Goal: Task Accomplishment & Management: Manage account settings

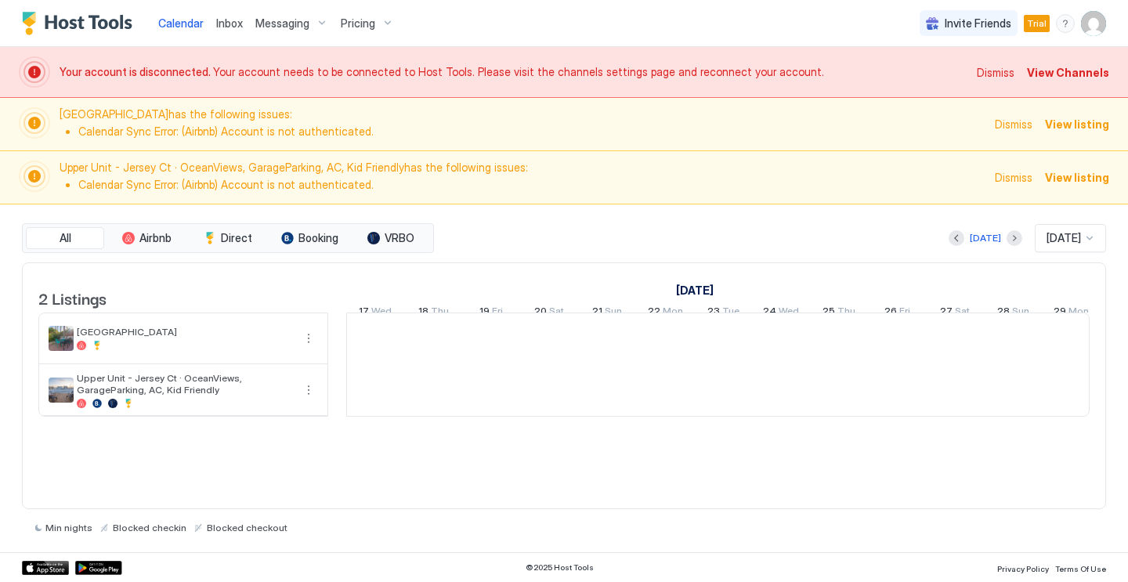
scroll to position [0, 870]
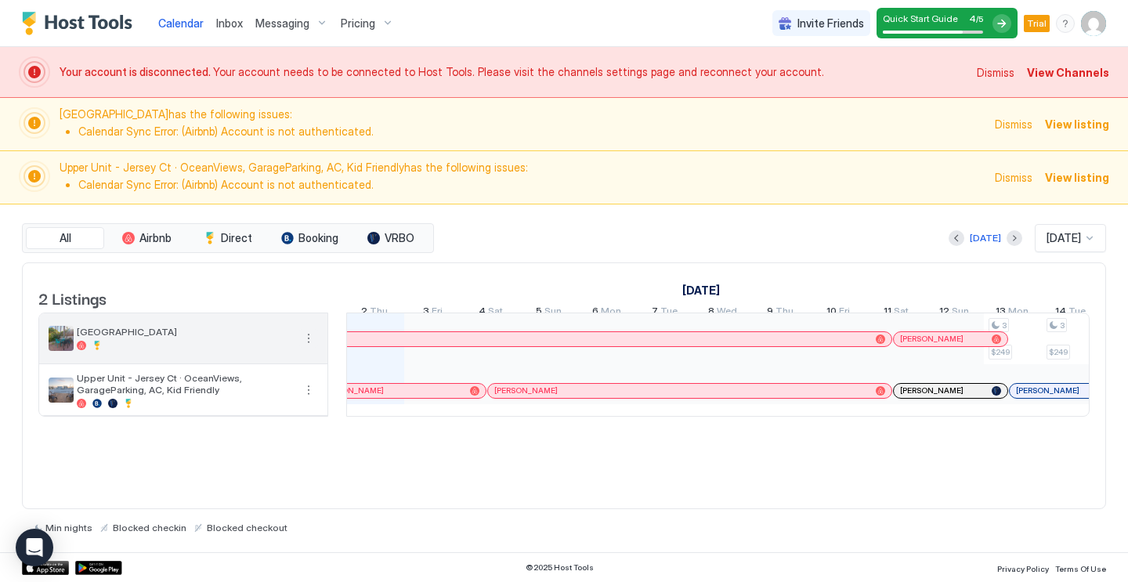
click at [303, 345] on button "More options" at bounding box center [308, 338] width 19 height 19
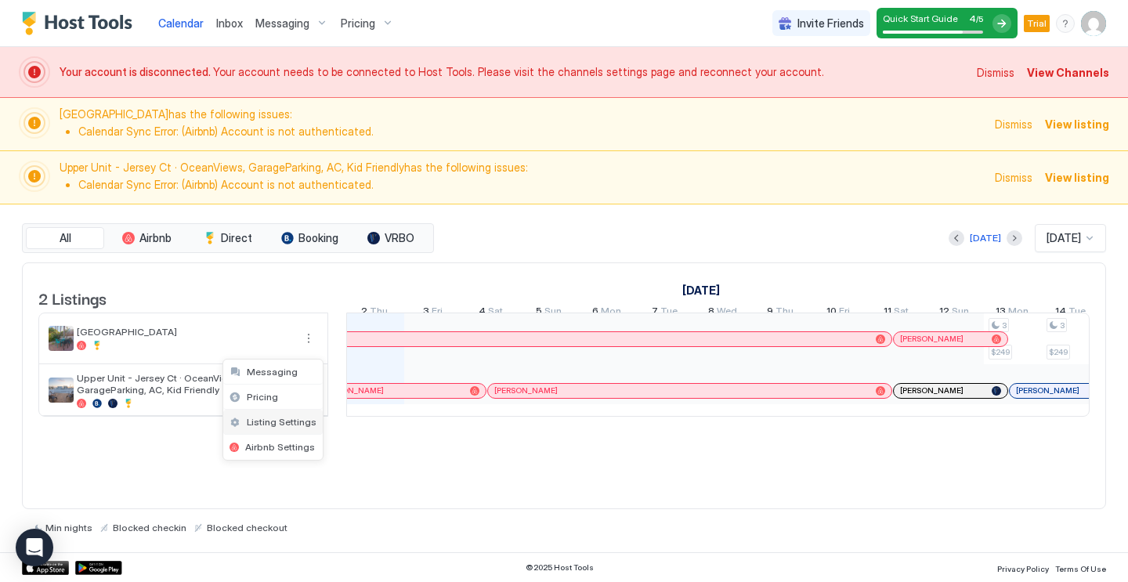
click at [274, 420] on span "Listing Settings" at bounding box center [282, 422] width 70 height 12
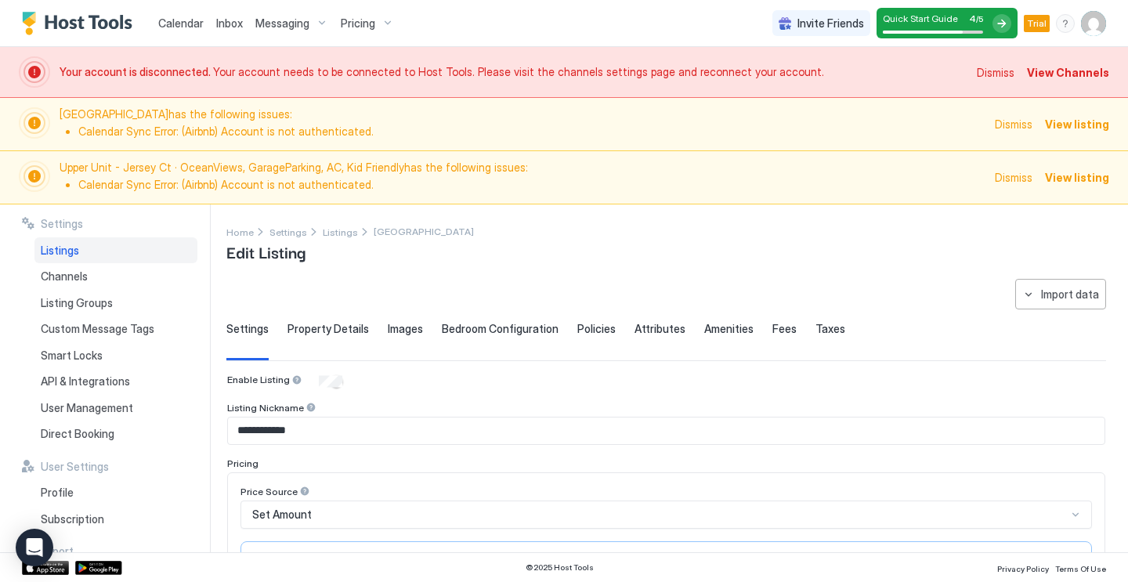
click at [1095, 21] on img "User profile" at bounding box center [1093, 23] width 25 height 25
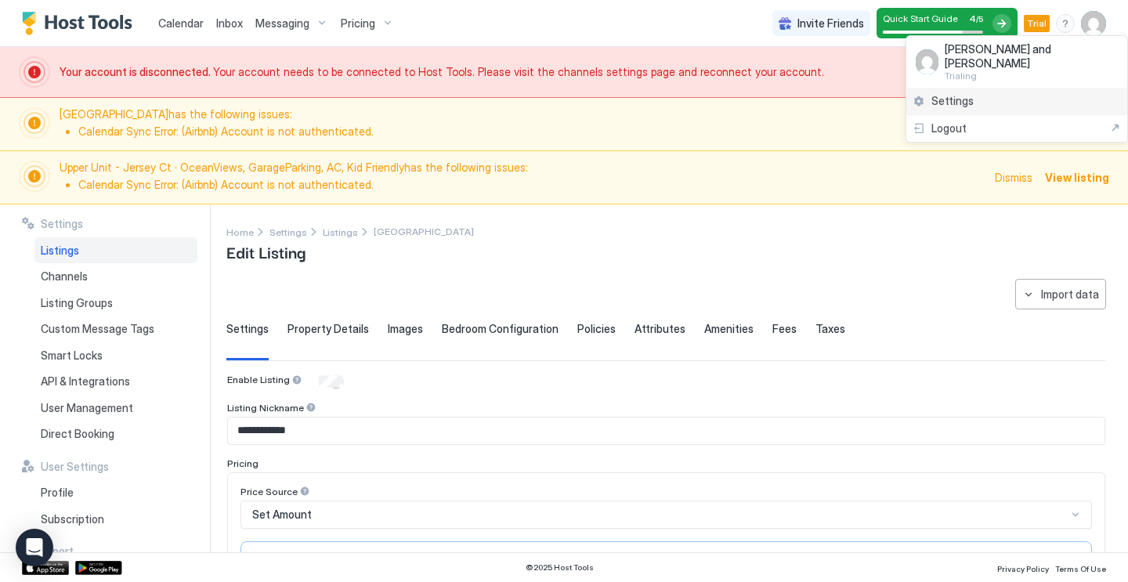
click at [990, 88] on div "Settings" at bounding box center [1016, 101] width 221 height 27
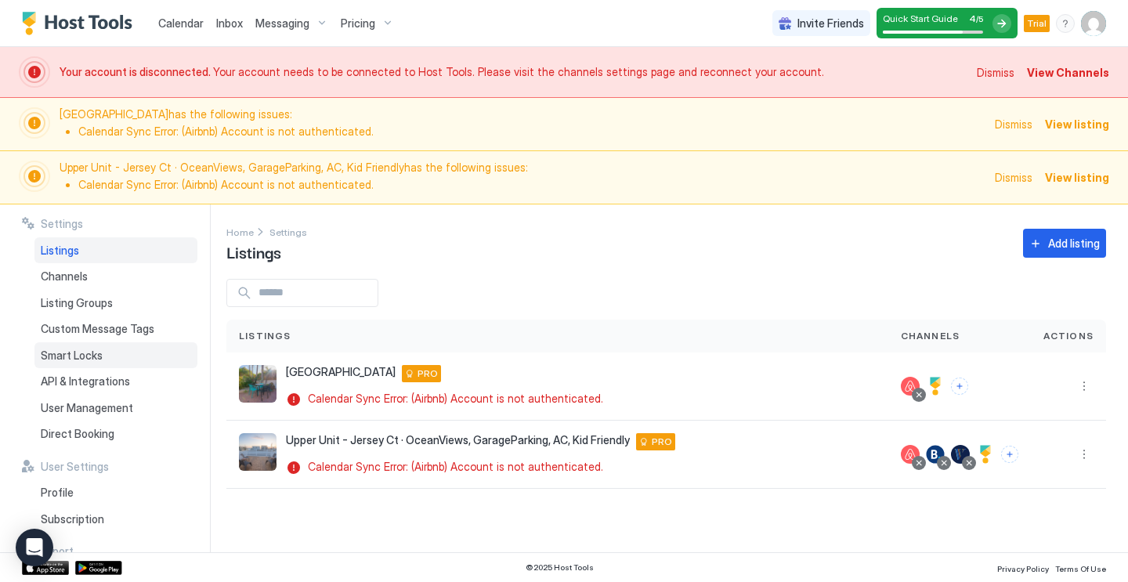
scroll to position [110, 0]
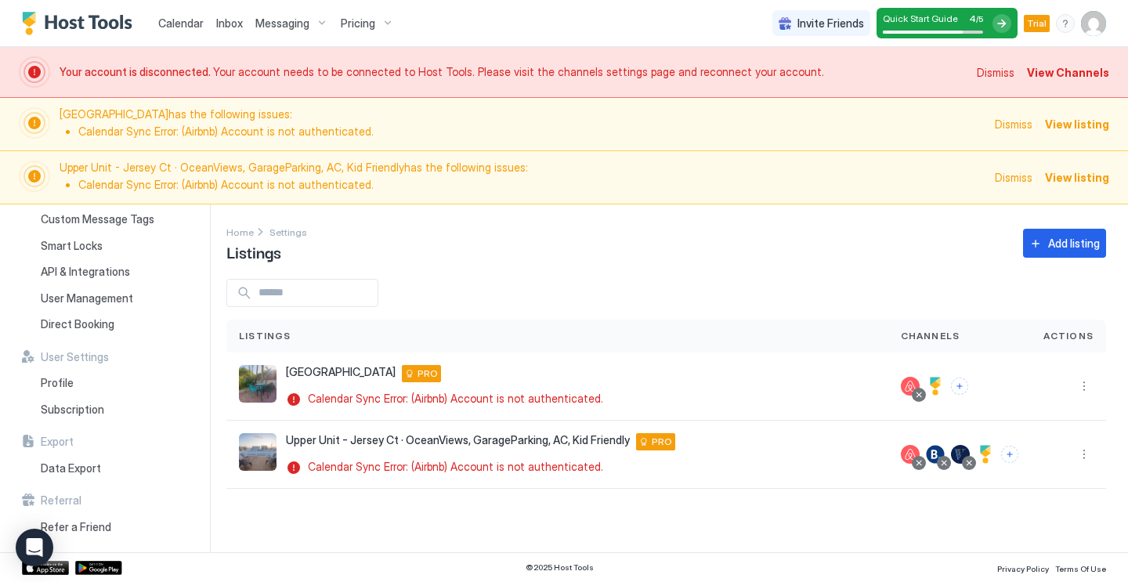
click at [1001, 73] on span "Dismiss" at bounding box center [995, 72] width 38 height 16
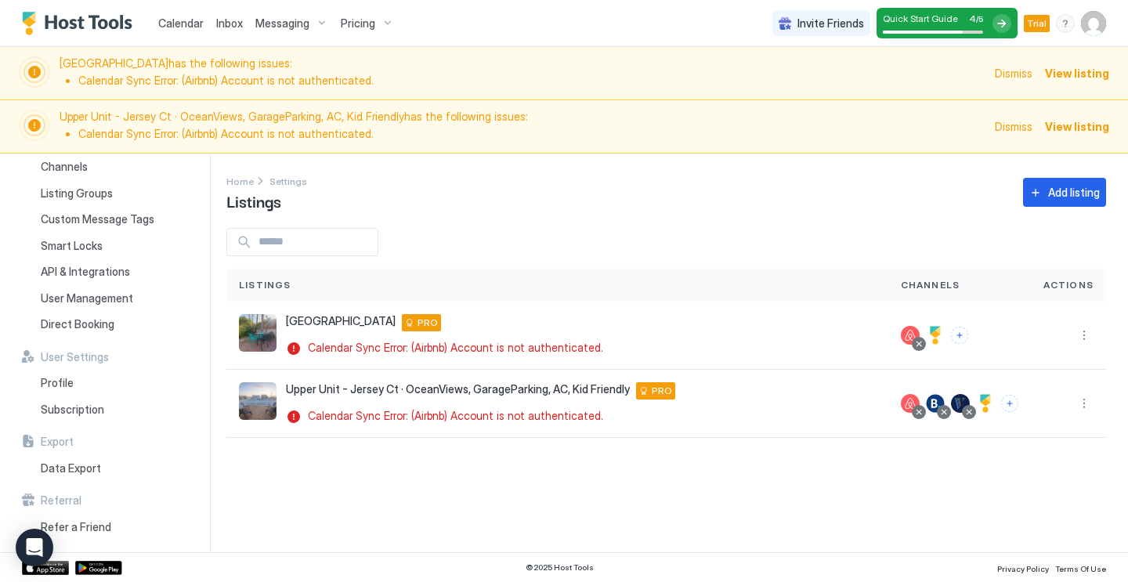
click at [1020, 78] on span "Dismiss" at bounding box center [1013, 73] width 38 height 16
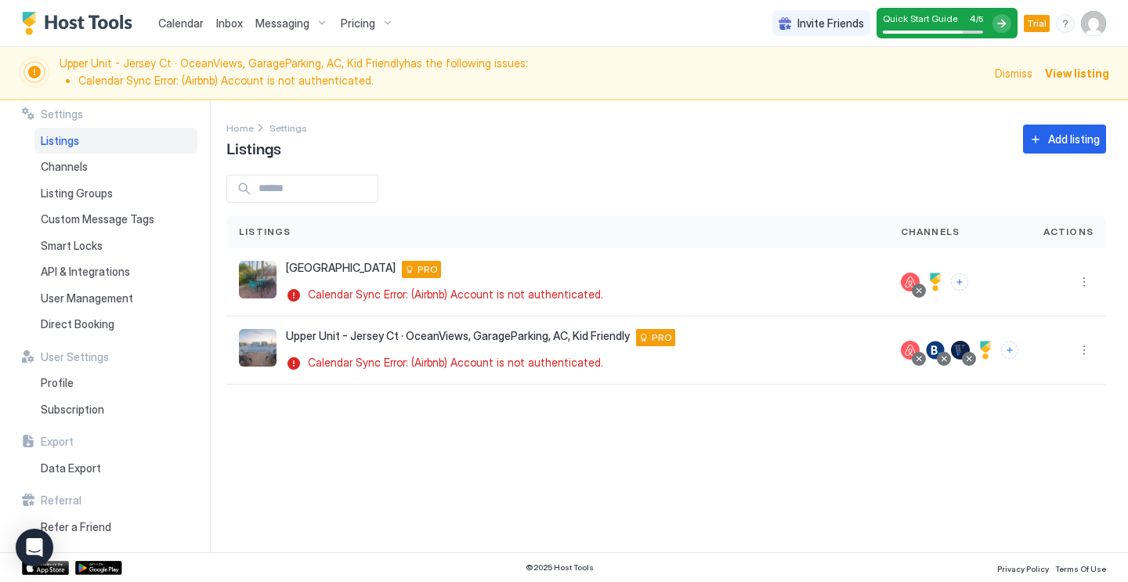
click at [1026, 78] on span "Dismiss" at bounding box center [1013, 73] width 38 height 16
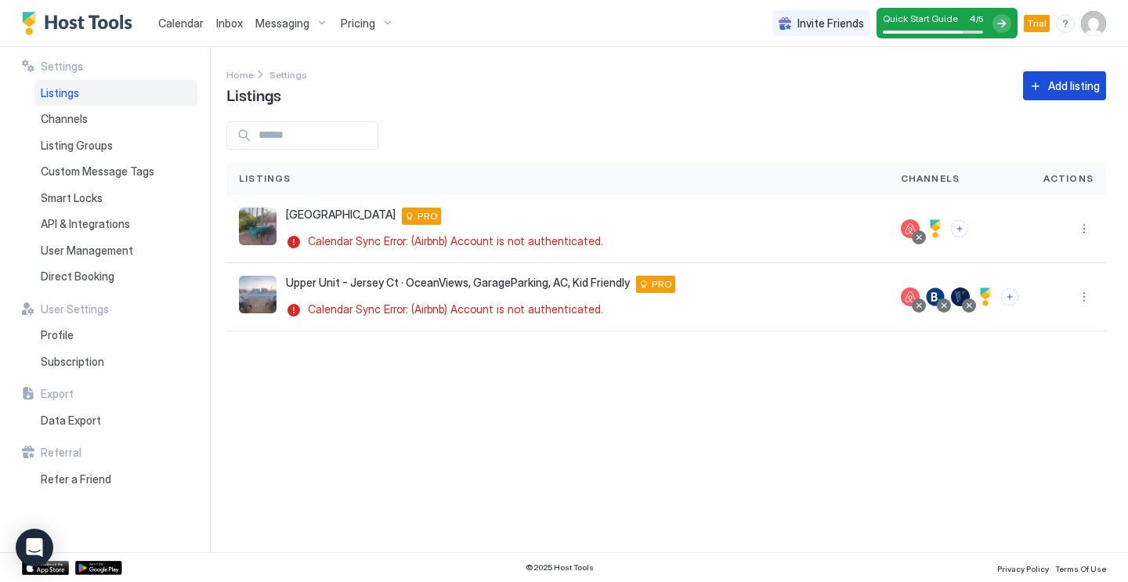
scroll to position [0, 0]
click at [1066, 14] on div "menu" at bounding box center [1064, 23] width 19 height 19
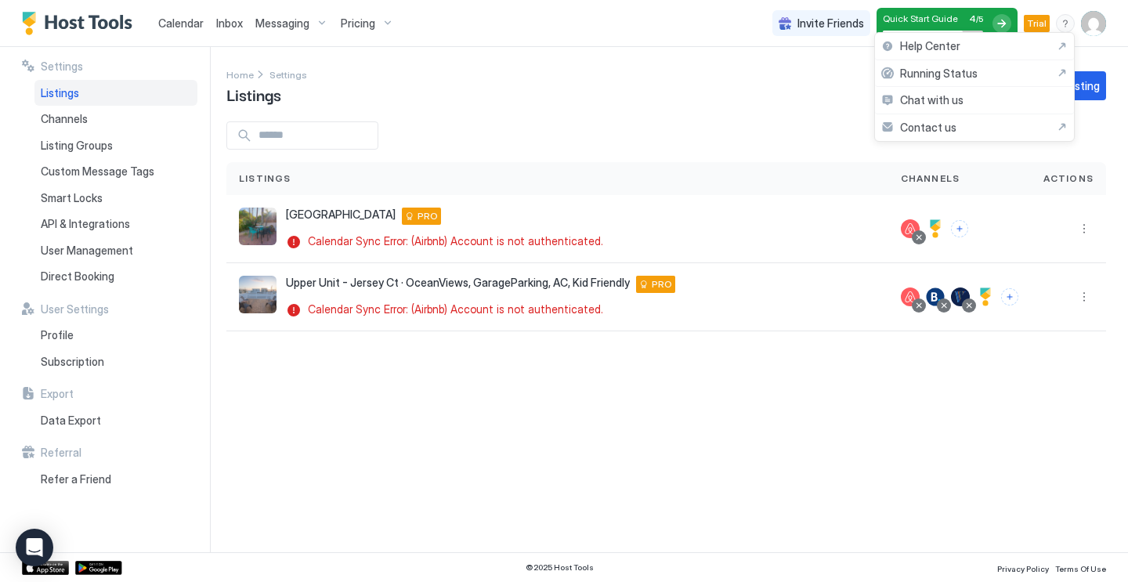
click at [751, 120] on div at bounding box center [564, 291] width 1128 height 582
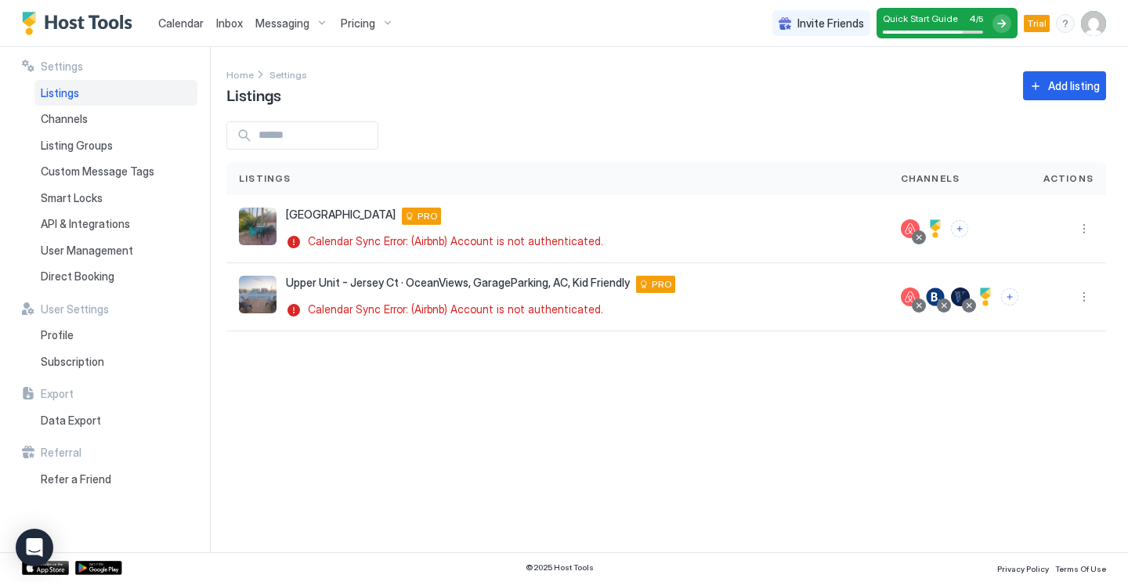
click at [1094, 23] on img "User profile" at bounding box center [1093, 23] width 25 height 25
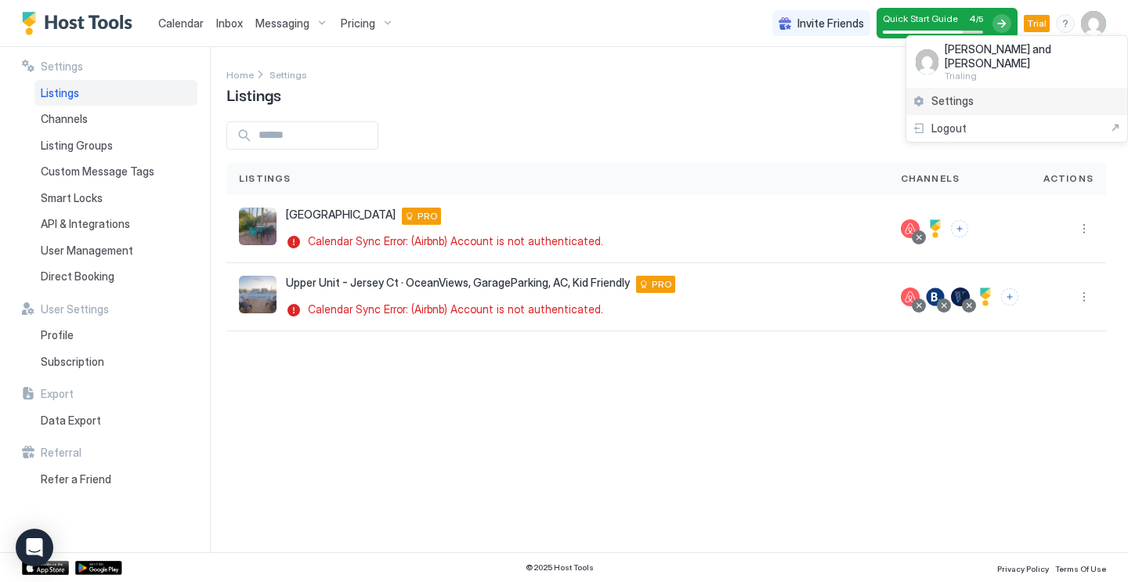
click at [1005, 92] on div "Settings" at bounding box center [1016, 101] width 221 height 27
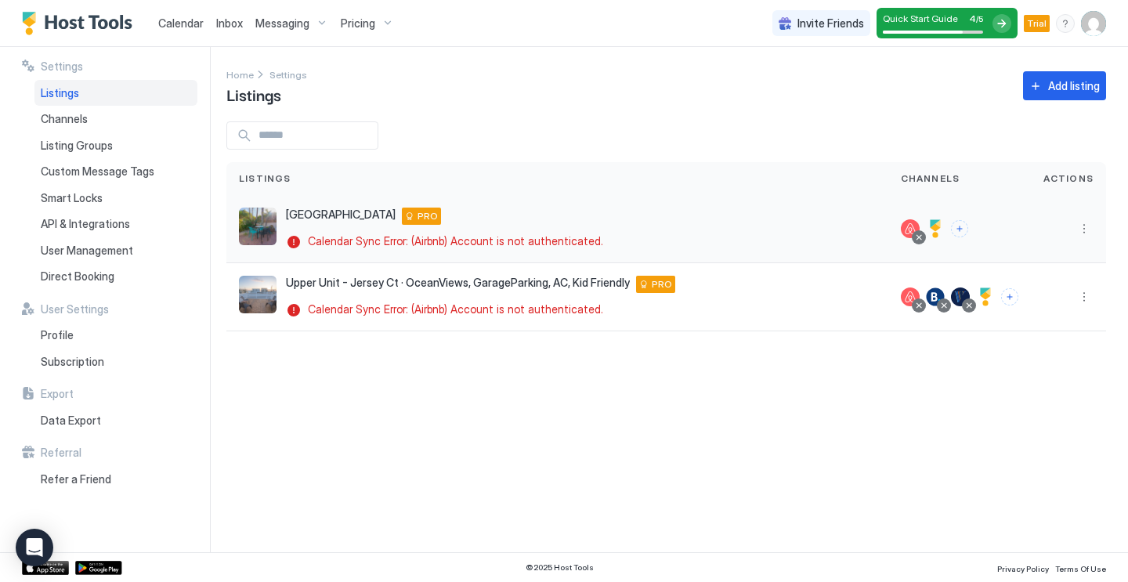
click at [301, 215] on span "[GEOGRAPHIC_DATA]" at bounding box center [341, 214] width 110 height 14
click at [237, 224] on div "[GEOGRAPHIC_DATA] US PRO Calendar Sync Error: (Airbnb) Account is not authentic…" at bounding box center [557, 229] width 662 height 68
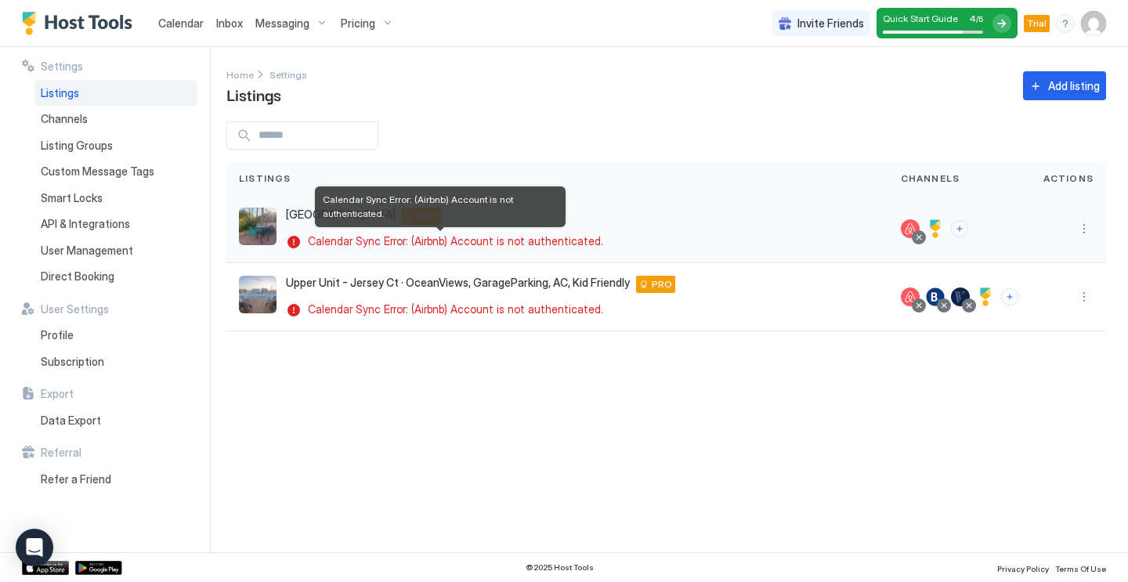
click at [404, 245] on span "Calendar Sync Error: (Airbnb) Account is not authenticated." at bounding box center [455, 241] width 295 height 14
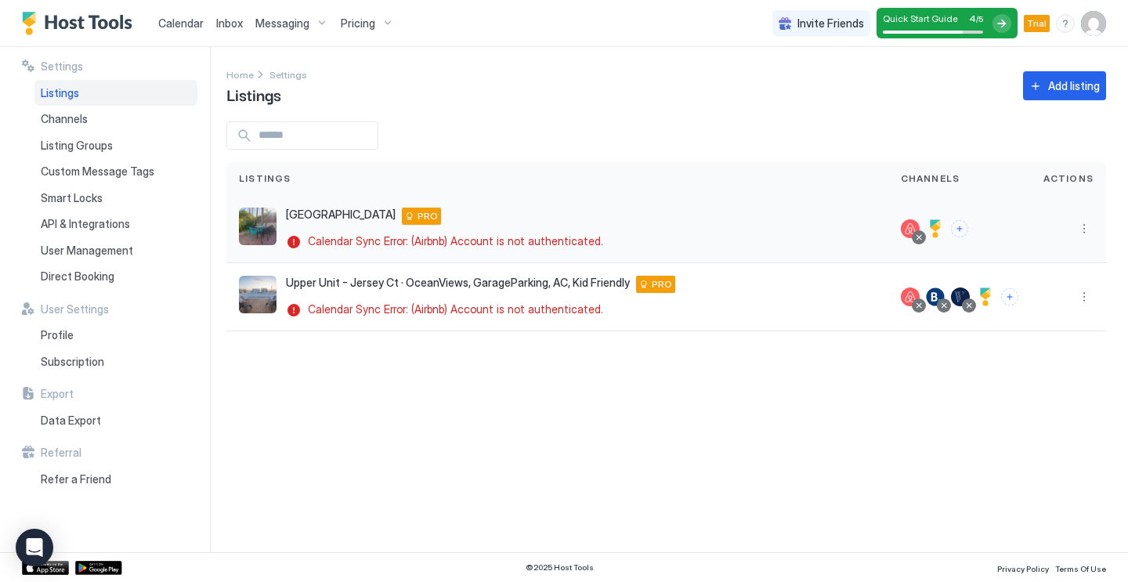
click at [659, 215] on div "[GEOGRAPHIC_DATA] US PRO Calendar Sync Error: (Airbnb) Account is not authentic…" at bounding box center [557, 228] width 637 height 42
click at [402, 212] on div "PRO" at bounding box center [421, 215] width 39 height 17
click at [1080, 228] on button "More options" at bounding box center [1083, 228] width 19 height 19
click at [1035, 369] on div "Delete" at bounding box center [1043, 376] width 107 height 25
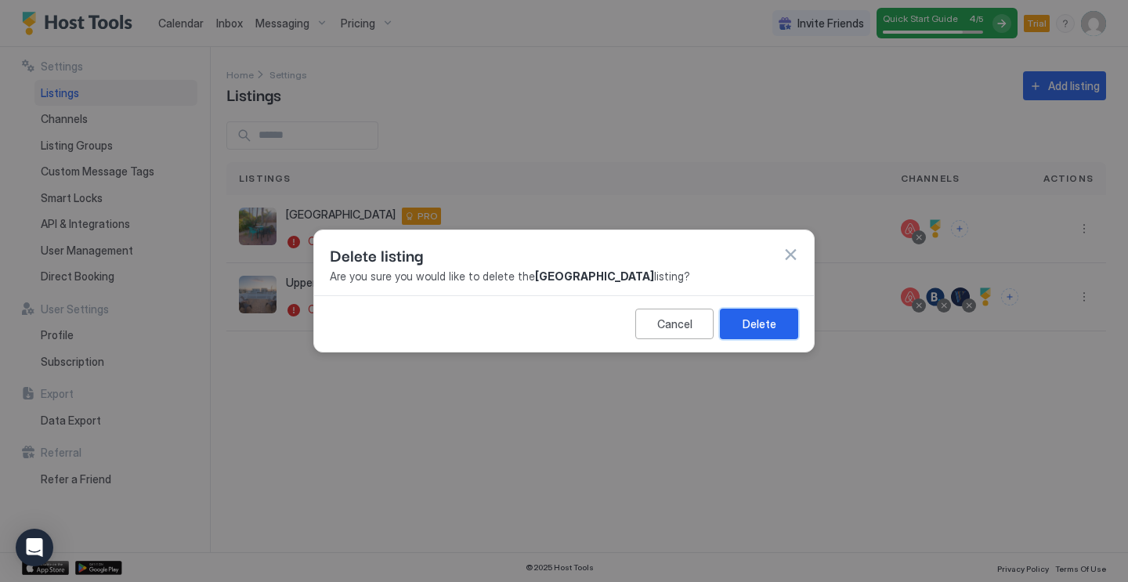
click at [745, 323] on div "Delete" at bounding box center [759, 324] width 34 height 16
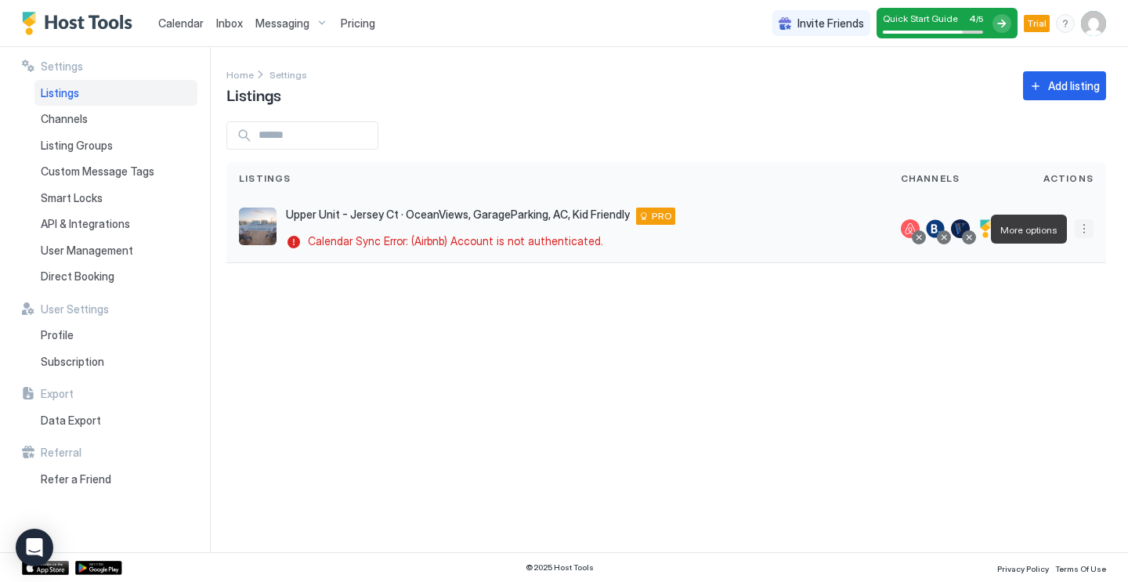
click at [1084, 233] on button "More options" at bounding box center [1083, 228] width 19 height 19
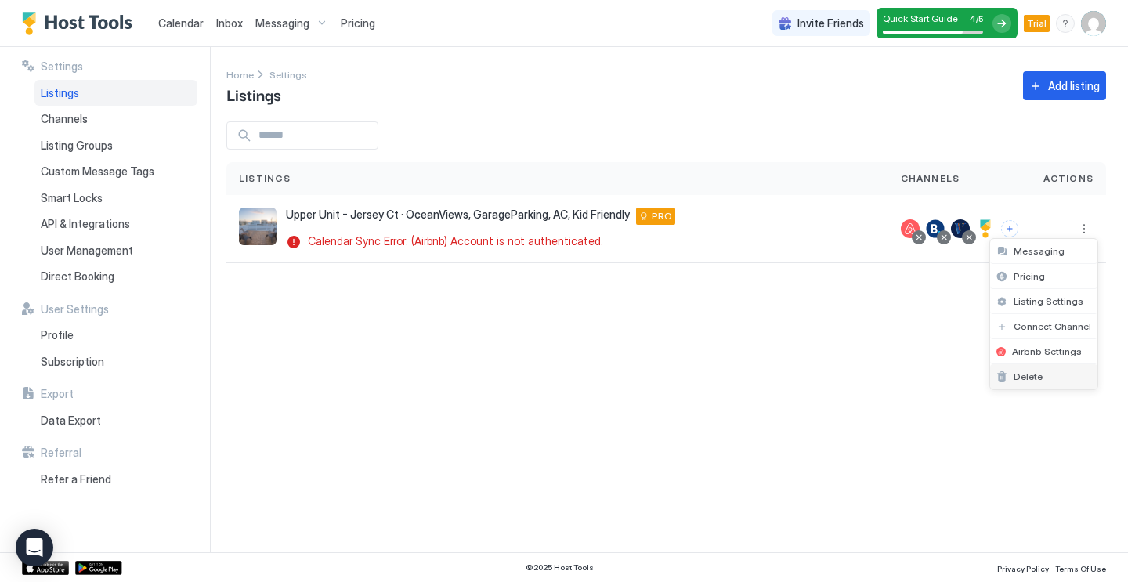
click at [1016, 377] on span "Delete" at bounding box center [1027, 376] width 29 height 12
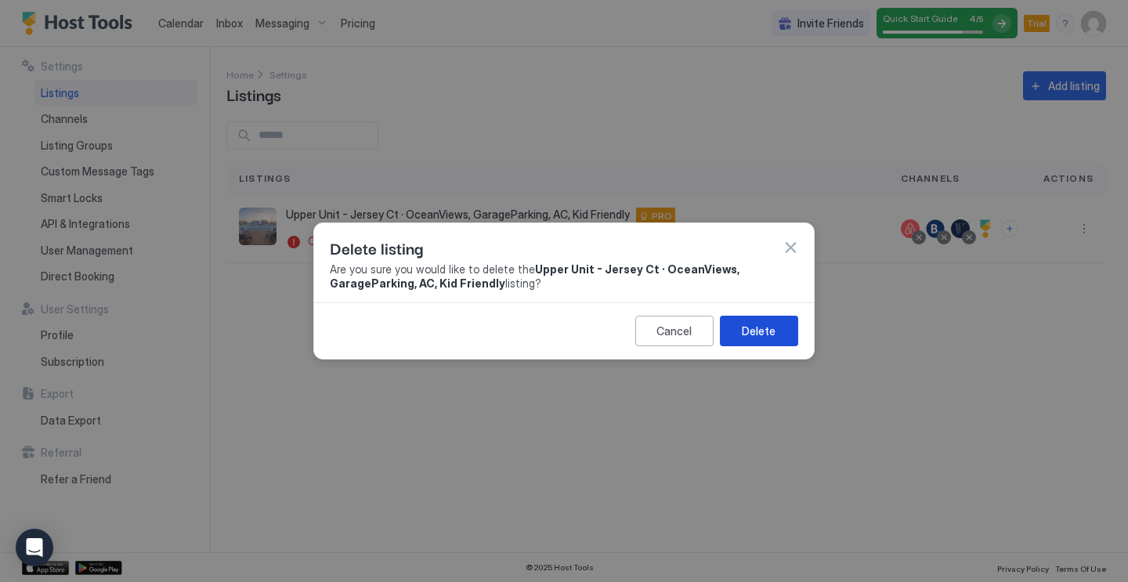
click at [756, 335] on div "Delete" at bounding box center [759, 331] width 34 height 16
